Goal: Task Accomplishment & Management: Use online tool/utility

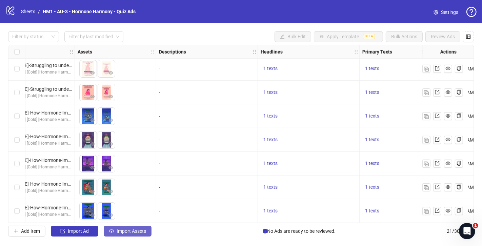
scroll to position [336, 218]
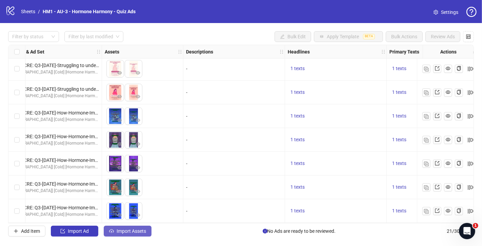
click at [134, 232] on span "Import Assets" at bounding box center [131, 230] width 29 height 5
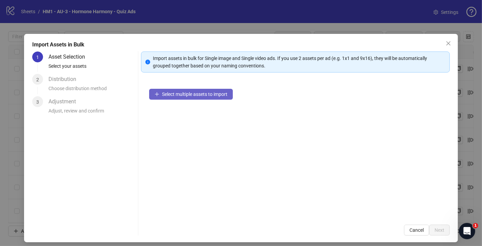
click at [170, 92] on span "Select multiple assets to import" at bounding box center [194, 93] width 65 height 5
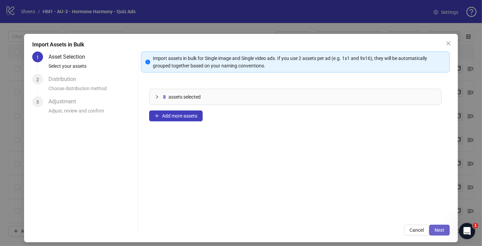
click at [436, 232] on span "Next" at bounding box center [439, 229] width 10 height 5
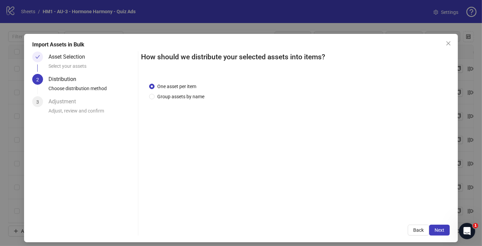
click at [191, 101] on div "One asset per item Group assets by name" at bounding box center [295, 146] width 309 height 142
click at [194, 99] on span "Group assets by name" at bounding box center [180, 96] width 53 height 7
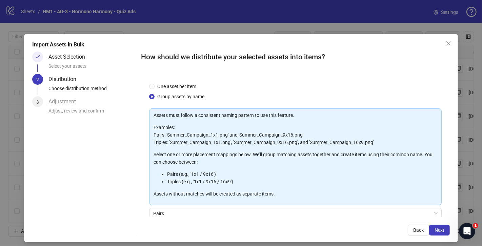
scroll to position [56, 0]
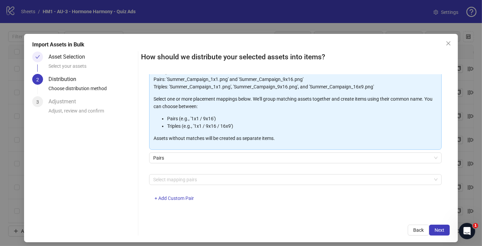
click at [253, 184] on div "Select mapping pairs + Add Custom Pair" at bounding box center [295, 191] width 292 height 35
click at [255, 179] on div at bounding box center [291, 179] width 283 height 9
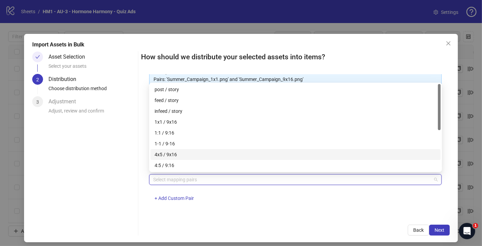
click at [215, 158] on div "4x5 / 9x16" at bounding box center [295, 154] width 282 height 7
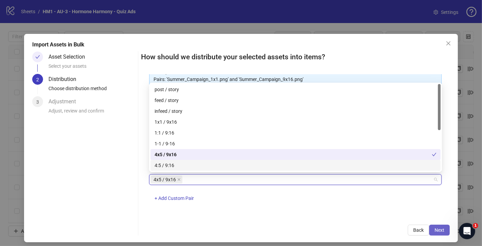
click at [441, 229] on span "Next" at bounding box center [439, 229] width 10 height 5
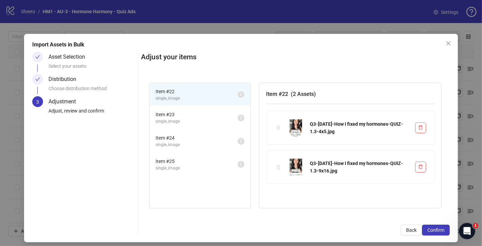
click at [187, 118] on span "single_image" at bounding box center [197, 121] width 82 height 6
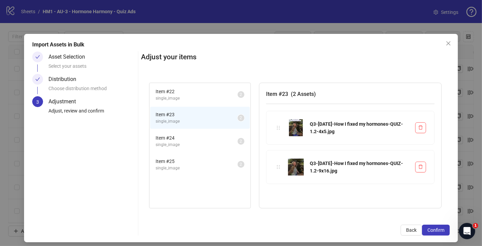
click at [192, 140] on span "Item # 24" at bounding box center [197, 137] width 82 height 7
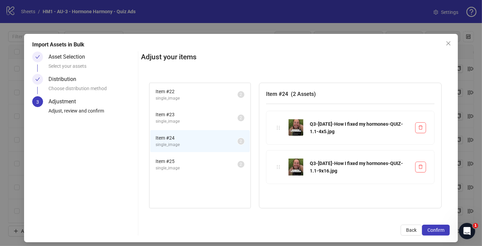
click at [197, 154] on li "Item # 25 single_image 2" at bounding box center [200, 164] width 100 height 22
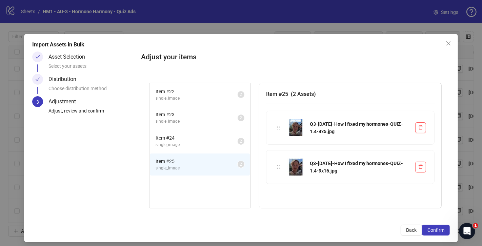
click at [200, 93] on span "Item # 22" at bounding box center [197, 91] width 82 height 7
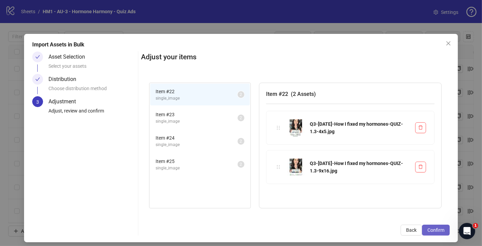
click at [439, 231] on span "Confirm" at bounding box center [435, 229] width 17 height 5
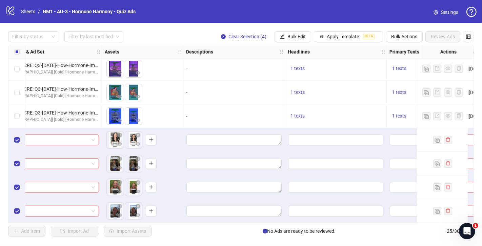
scroll to position [431, 218]
click at [349, 41] on button "Apply Template BETA" at bounding box center [348, 36] width 69 height 11
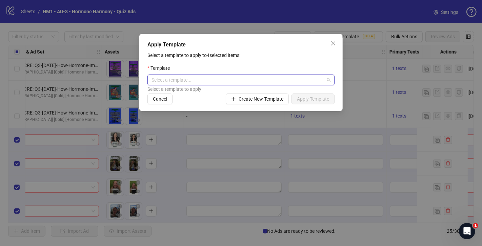
click at [261, 80] on input "search" at bounding box center [237, 80] width 173 height 10
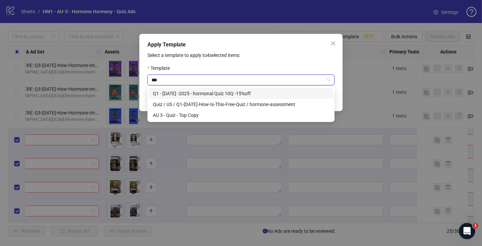
type input "****"
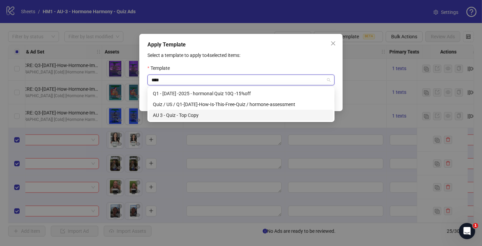
click at [223, 114] on div "AU 3 - Quiz - Top Copy" at bounding box center [241, 114] width 176 height 7
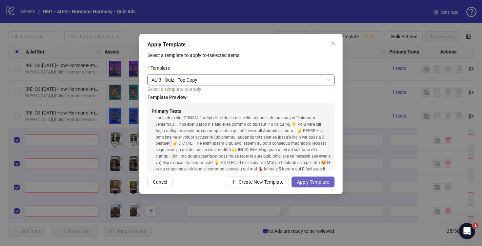
click at [326, 182] on span "Apply Template" at bounding box center [313, 181] width 32 height 5
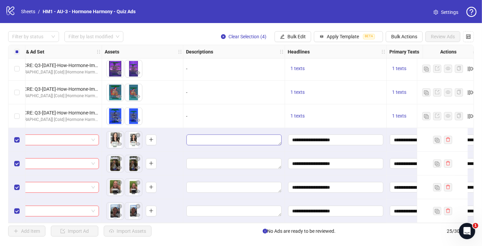
scroll to position [431, 0]
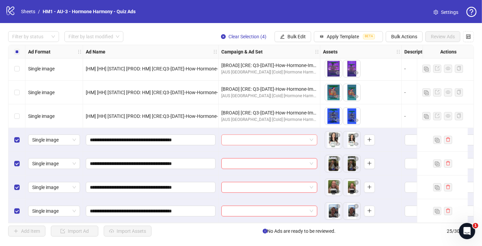
click at [303, 142] on input "search" at bounding box center [266, 140] width 82 height 10
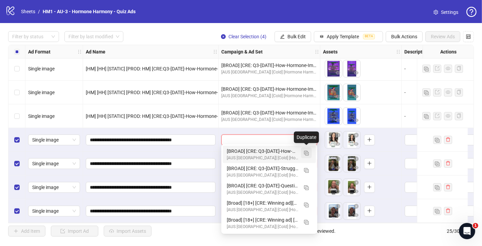
click at [304, 154] on img "button" at bounding box center [306, 153] width 5 height 5
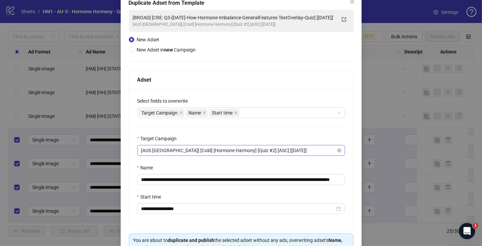
scroll to position [66, 0]
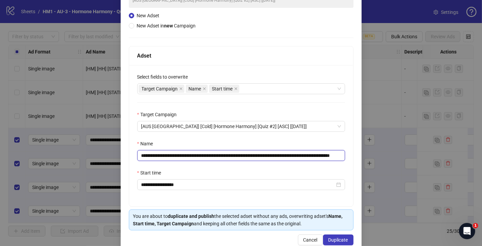
drag, startPoint x: 172, startPoint y: 154, endPoint x: 333, endPoint y: 153, distance: 161.3
click at [333, 153] on input "**********" at bounding box center [241, 155] width 208 height 11
paste input "text"
drag, startPoint x: 319, startPoint y: 156, endPoint x: 350, endPoint y: 157, distance: 30.9
click at [350, 157] on div "**********" at bounding box center [241, 135] width 224 height 141
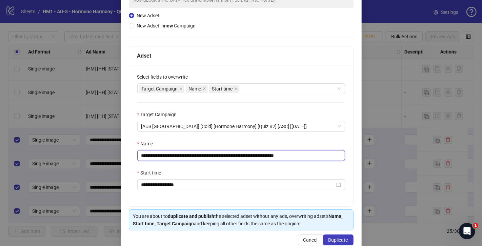
scroll to position [79, 0]
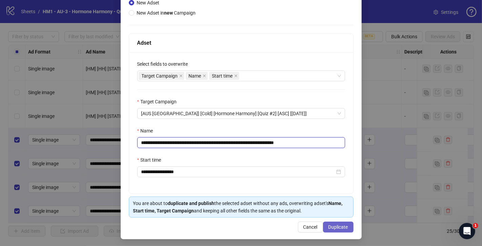
type input "**********"
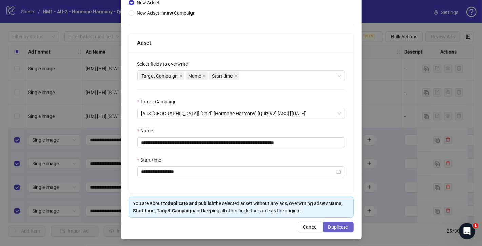
click at [335, 228] on span "Duplicate" at bounding box center [338, 226] width 20 height 5
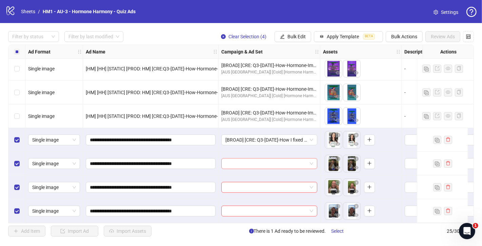
click at [272, 160] on input "search" at bounding box center [266, 164] width 82 height 10
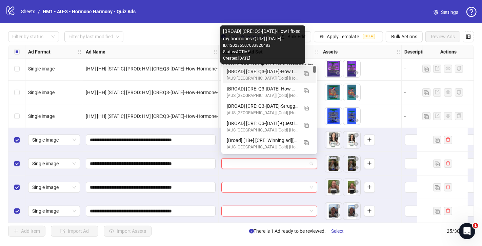
click at [241, 73] on div "[BROAD] [CRE: Q3-[DATE]-How I fixed my hormones-QUIZ] [[DATE]]" at bounding box center [262, 71] width 71 height 7
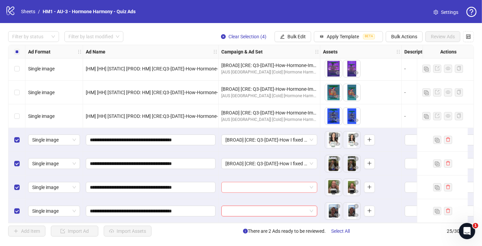
click at [248, 184] on input "search" at bounding box center [266, 187] width 82 height 10
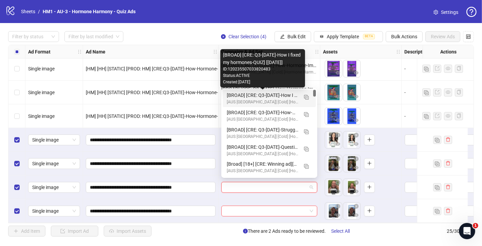
click at [251, 96] on div "[BROAD] [CRE: Q3-[DATE]-How I fixed my hormones-QUIZ] [[DATE]]" at bounding box center [262, 94] width 71 height 7
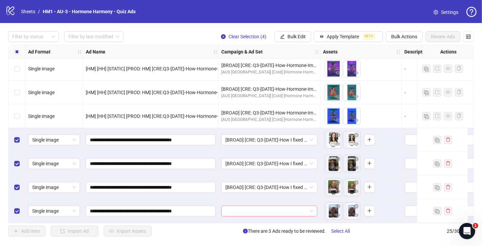
click at [260, 206] on input "search" at bounding box center [266, 211] width 82 height 10
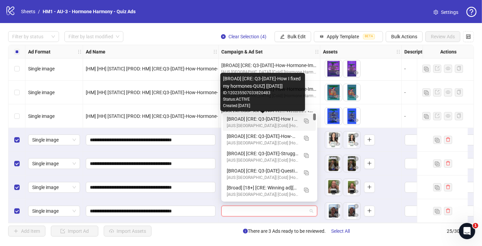
click at [268, 117] on div "[BROAD] [CRE: Q3-[DATE]-How I fixed my hormones-QUIZ] [[DATE]]" at bounding box center [262, 118] width 71 height 7
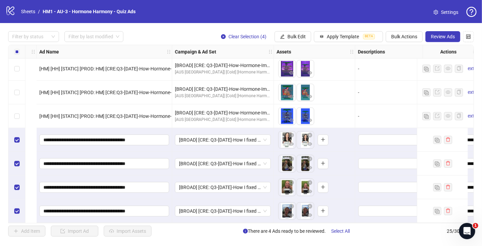
scroll to position [431, 0]
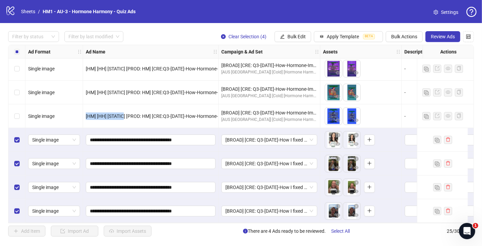
drag, startPoint x: 124, startPoint y: 114, endPoint x: 86, endPoint y: 112, distance: 38.6
click at [86, 113] on span "[HM] [HH] [STATIC] [PROD: HM] [CRE:Q3-[DATE]-How-Hormone-Imbalance-GeneralFeatu…" at bounding box center [278, 115] width 385 height 5
copy span "[HM] [HH] [STATIC"
click at [334, 34] on button "Apply Template BETA" at bounding box center [348, 36] width 69 height 11
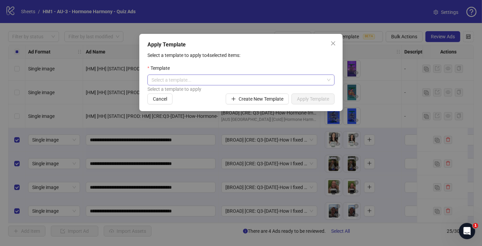
click at [232, 78] on input "search" at bounding box center [237, 80] width 173 height 10
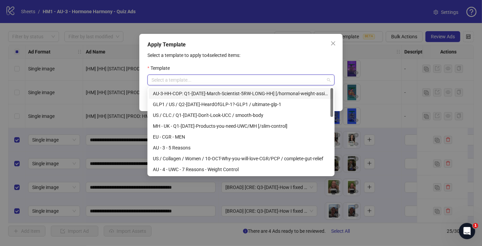
click at [264, 60] on div "Select a template to apply to 4 selected items: Template Select a template... S…" at bounding box center [240, 77] width 187 height 53
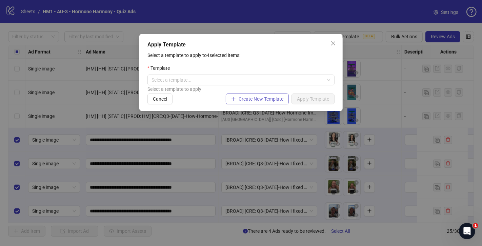
click at [256, 101] on span "Create New Template" at bounding box center [261, 98] width 45 height 5
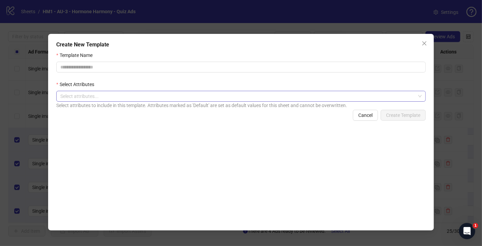
click at [181, 95] on div at bounding box center [237, 95] width 359 height 9
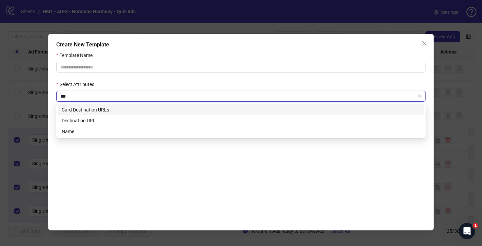
type input "****"
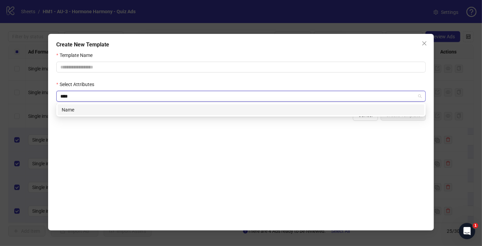
click at [161, 108] on div "Name" at bounding box center [241, 109] width 358 height 7
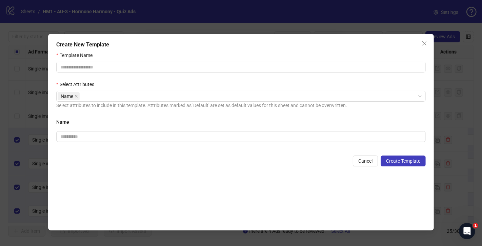
click at [180, 209] on div "Template Name Select Attributes Name Select attributes to include in this templ…" at bounding box center [240, 137] width 369 height 172
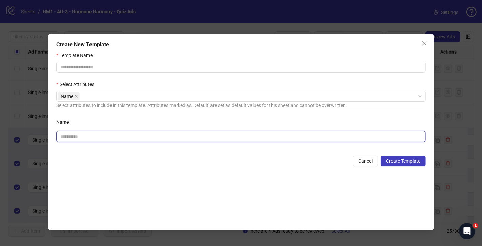
click at [139, 137] on input "Template Name" at bounding box center [240, 136] width 369 height 11
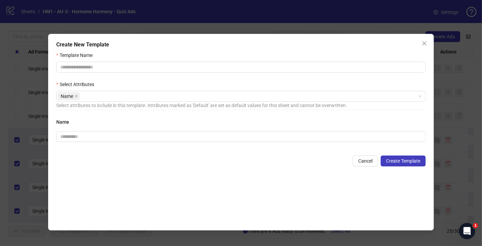
click at [162, 122] on h4 "Name" at bounding box center [240, 121] width 369 height 7
click at [368, 160] on span "Cancel" at bounding box center [365, 160] width 14 height 5
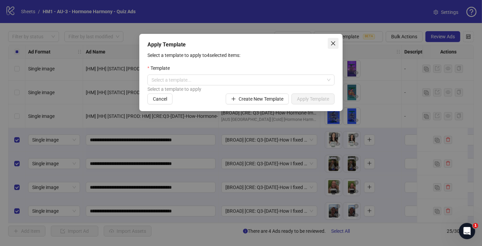
click at [334, 42] on icon "close" at bounding box center [333, 43] width 4 height 4
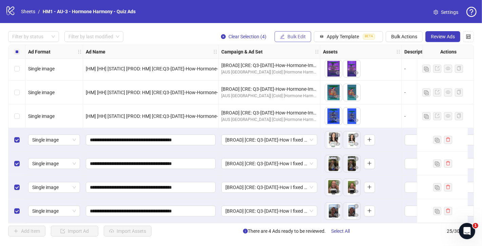
click at [307, 38] on button "Bulk Edit" at bounding box center [292, 36] width 37 height 11
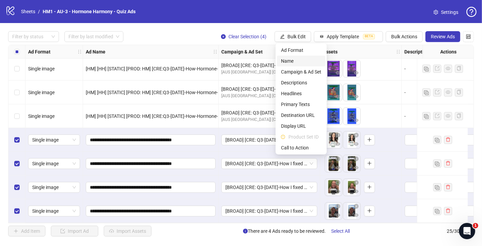
click at [293, 61] on span "Name" at bounding box center [301, 60] width 40 height 7
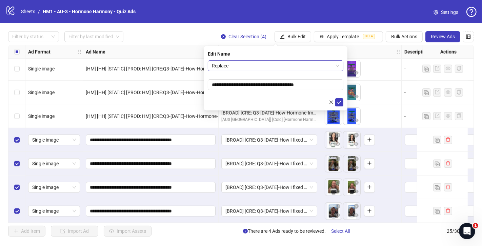
click at [298, 69] on span "Replace" at bounding box center [275, 66] width 127 height 10
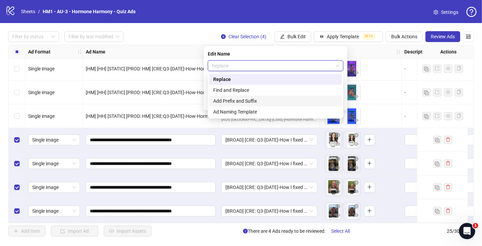
click at [274, 97] on div "Add Prefix and Suffix" at bounding box center [275, 100] width 125 height 7
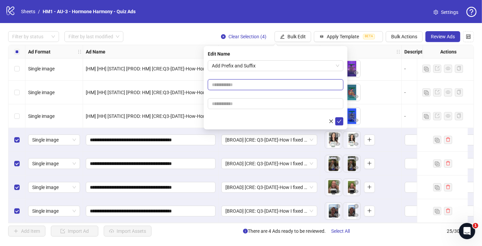
click at [277, 81] on input "text" at bounding box center [276, 84] width 136 height 11
paste input "**********"
type input "**********"
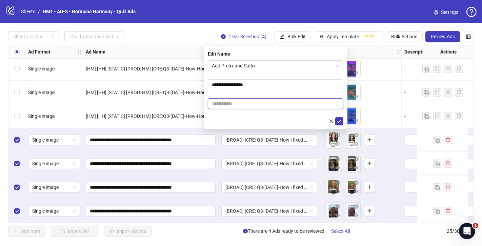
click at [255, 106] on input "text" at bounding box center [276, 103] width 136 height 11
paste input "**********"
drag, startPoint x: 270, startPoint y: 106, endPoint x: 203, endPoint y: 104, distance: 67.1
click at [203, 104] on body "logo/logo-mobile Sheets / HM1 - AU-3 - Hormone Harmony - Quiz Ads Settings Filt…" at bounding box center [241, 123] width 482 height 246
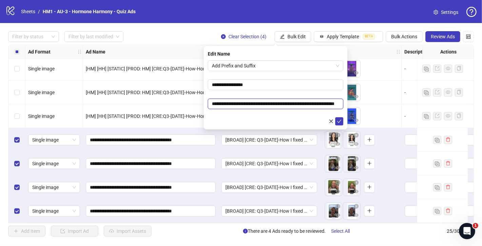
type input "**********"
click at [246, 125] on div at bounding box center [276, 121] width 136 height 8
click at [337, 120] on icon "check" at bounding box center [339, 121] width 5 height 5
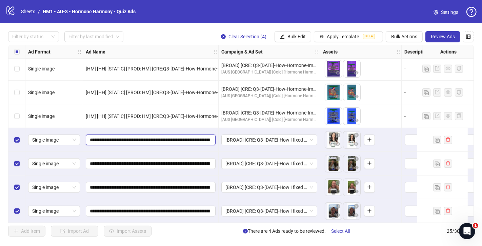
drag, startPoint x: 129, startPoint y: 140, endPoint x: 87, endPoint y: 137, distance: 42.8
click at [87, 137] on span "**********" at bounding box center [151, 140] width 130 height 11
click at [298, 35] on span "Bulk Edit" at bounding box center [296, 36] width 18 height 5
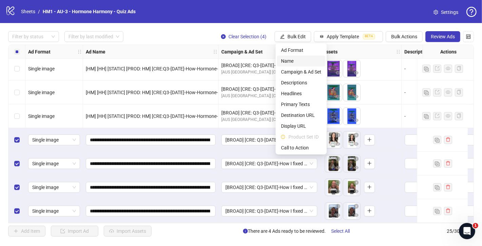
click at [290, 59] on span "Name" at bounding box center [301, 60] width 40 height 7
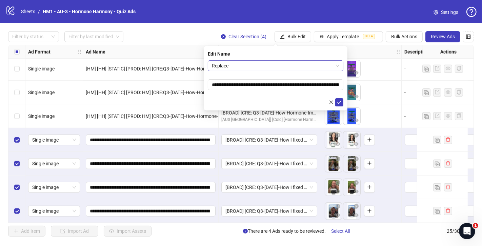
click at [269, 65] on span "Replace" at bounding box center [275, 66] width 127 height 10
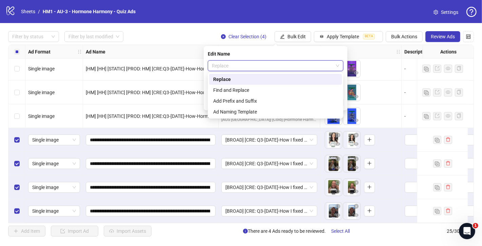
click at [278, 55] on div "Edit Name" at bounding box center [276, 53] width 136 height 7
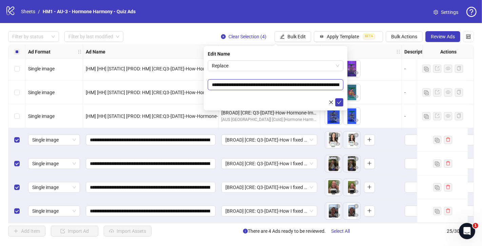
click at [259, 85] on input "**********" at bounding box center [276, 84] width 136 height 11
paste input "text"
click at [251, 64] on span "Replace" at bounding box center [275, 66] width 127 height 10
type input "**********"
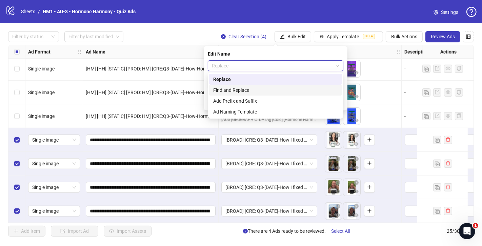
click at [238, 90] on div "Find and Replace" at bounding box center [275, 89] width 125 height 7
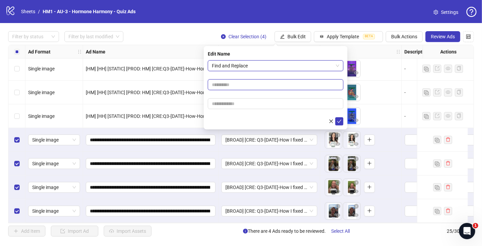
click at [250, 83] on input "text" at bounding box center [276, 84] width 136 height 11
paste input "**********"
type input "**********"
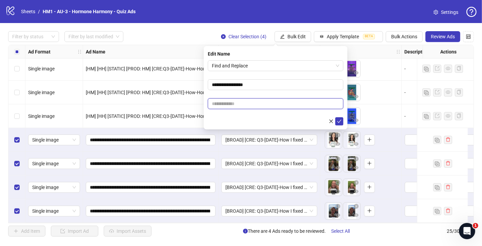
click at [228, 102] on input "text" at bounding box center [276, 103] width 136 height 11
paste input "**********"
type input "**********"
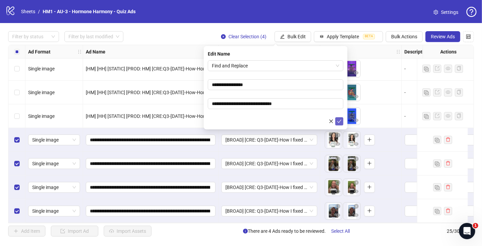
click at [340, 122] on icon "check" at bounding box center [339, 121] width 5 height 5
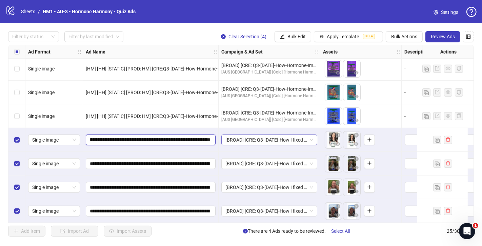
scroll to position [0, 229]
drag, startPoint x: 194, startPoint y: 139, endPoint x: 222, endPoint y: 136, distance: 27.9
click at [173, 136] on input "**********" at bounding box center [150, 139] width 121 height 7
drag, startPoint x: 175, startPoint y: 137, endPoint x: 92, endPoint y: 137, distance: 82.7
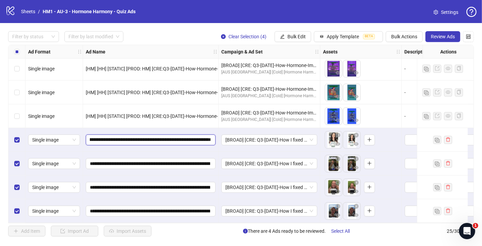
click at [92, 137] on input "**********" at bounding box center [150, 139] width 121 height 7
click at [140, 138] on input "**********" at bounding box center [150, 139] width 121 height 7
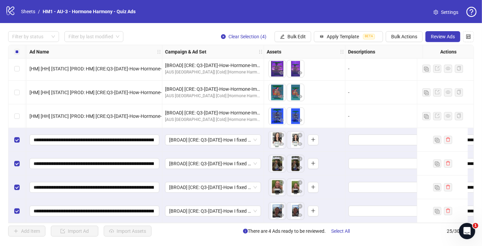
scroll to position [431, 0]
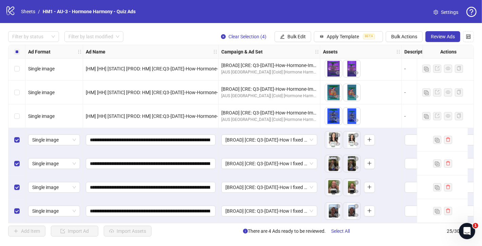
click at [16, 48] on label "Select all rows" at bounding box center [16, 51] width 5 height 7
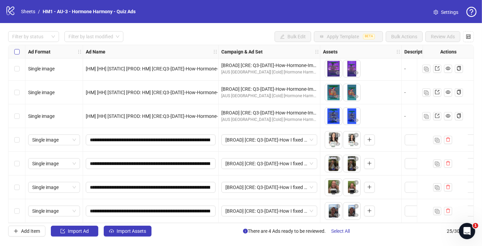
click at [16, 48] on label "Select all rows" at bounding box center [16, 51] width 5 height 7
click at [19, 141] on div "Select row 22" at bounding box center [16, 140] width 17 height 24
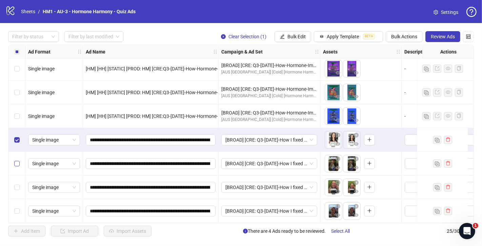
click at [17, 164] on label "Select row 23" at bounding box center [16, 163] width 5 height 7
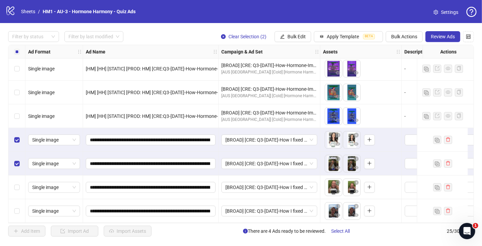
click at [17, 180] on div "Select row 24" at bounding box center [16, 187] width 17 height 24
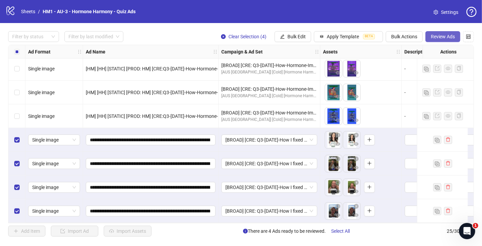
click at [449, 38] on span "Review Ads" at bounding box center [443, 36] width 24 height 5
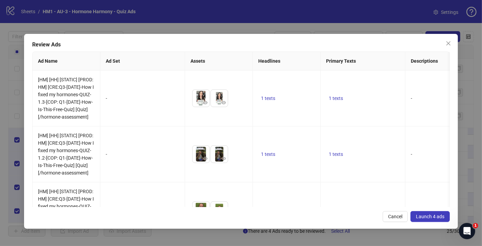
click at [429, 217] on span "Launch 4 ads" at bounding box center [430, 216] width 28 height 5
